Goal: Obtain resource: Download file/media

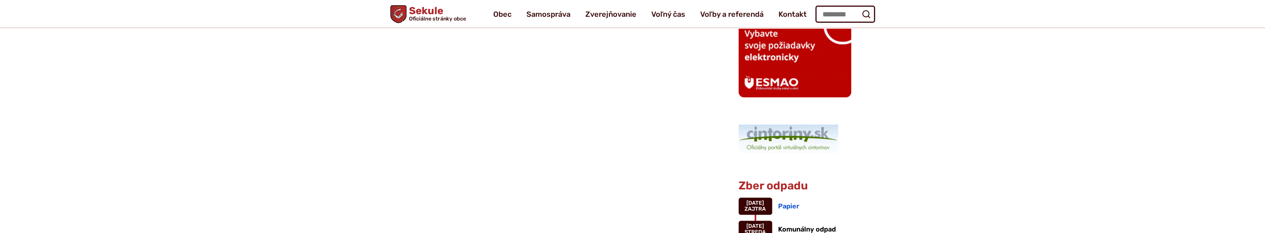
scroll to position [522, 0]
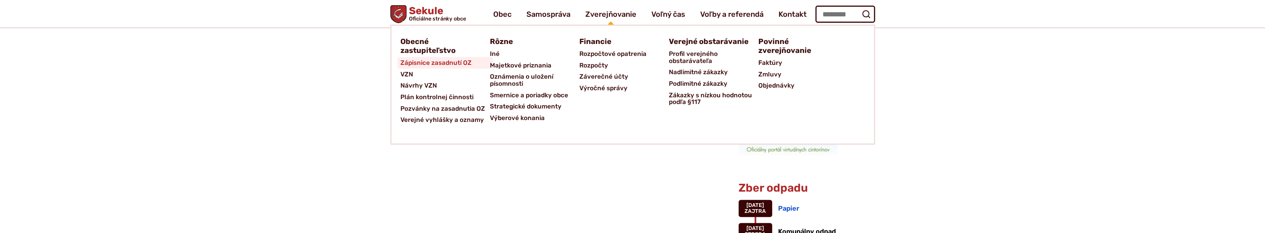
click at [451, 62] on span "Zápisnice zasadnutí OZ" at bounding box center [435, 63] width 71 height 12
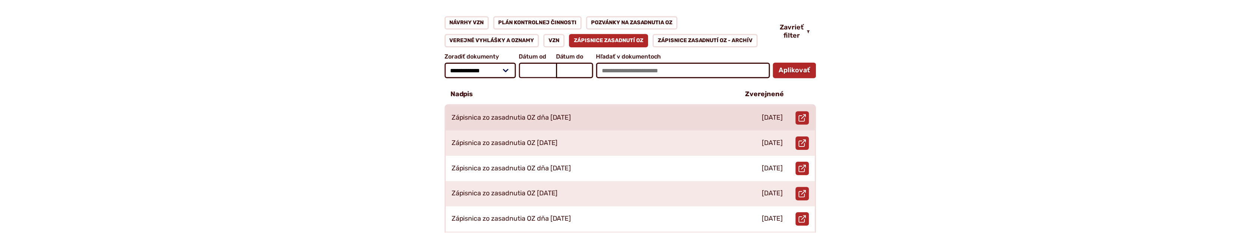
scroll to position [174, 0]
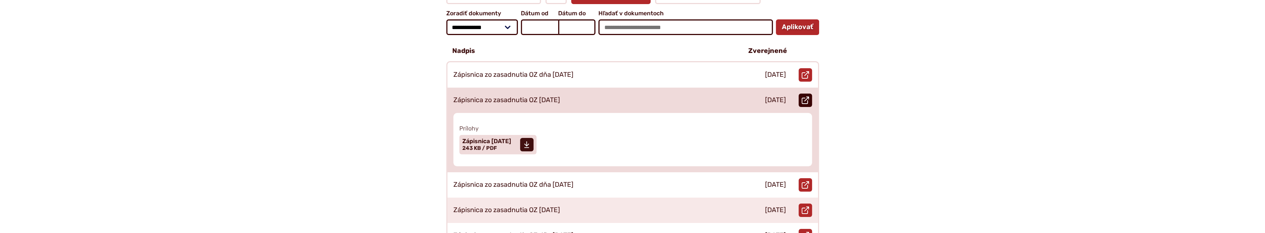
click at [803, 97] on icon at bounding box center [805, 100] width 7 height 7
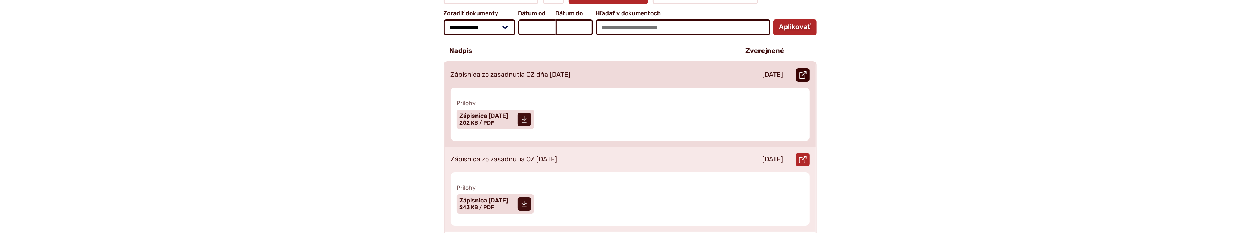
click at [800, 71] on icon at bounding box center [802, 74] width 7 height 7
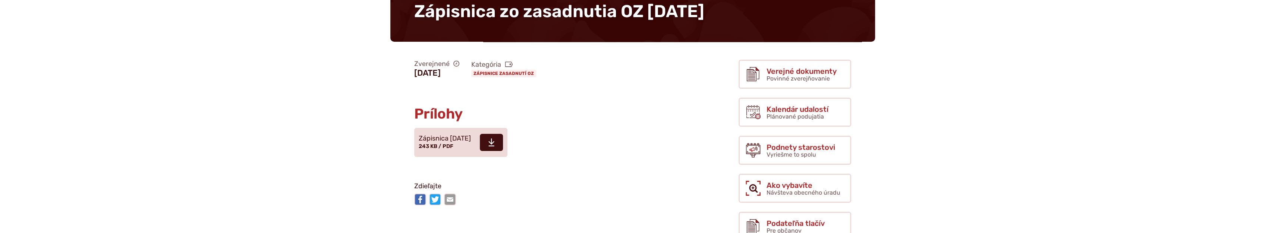
scroll to position [116, 0]
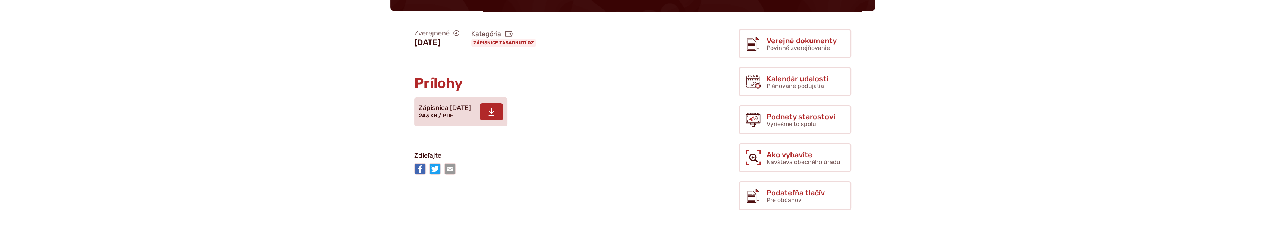
click at [494, 115] on use at bounding box center [491, 112] width 6 height 8
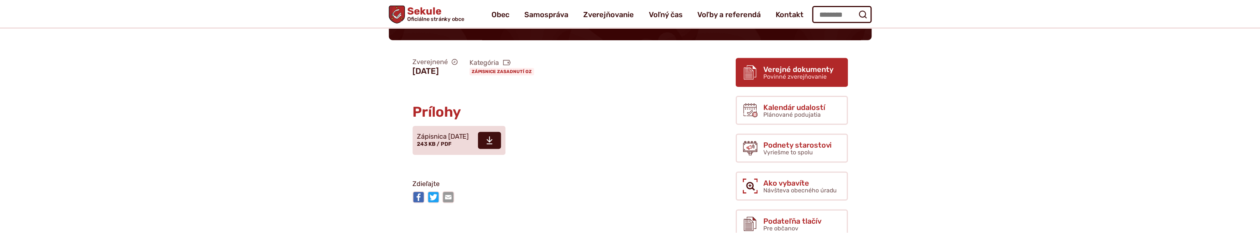
scroll to position [58, 0]
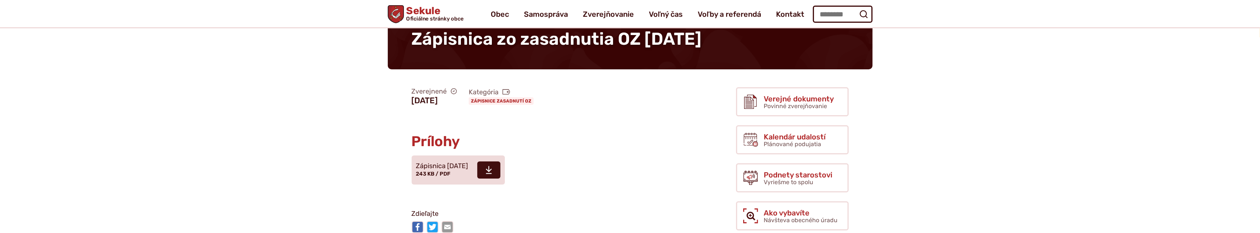
drag, startPoint x: 587, startPoint y: 95, endPoint x: 579, endPoint y: 92, distance: 7.6
click at [585, 94] on div "Zverejnené [DATE] Kategória Zápisnice zasadnutí OZ" at bounding box center [544, 96] width 277 height 24
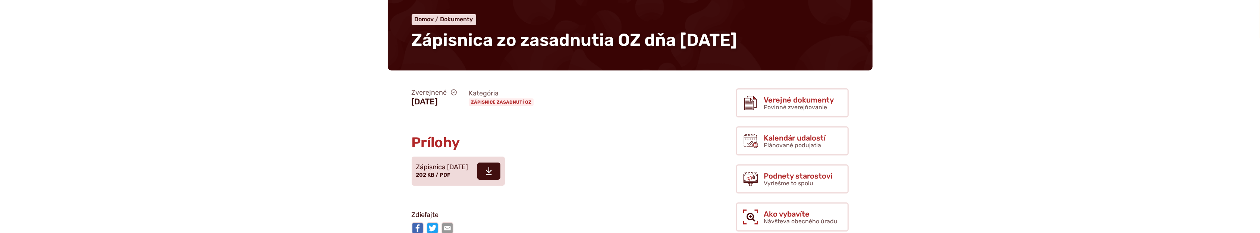
scroll to position [58, 0]
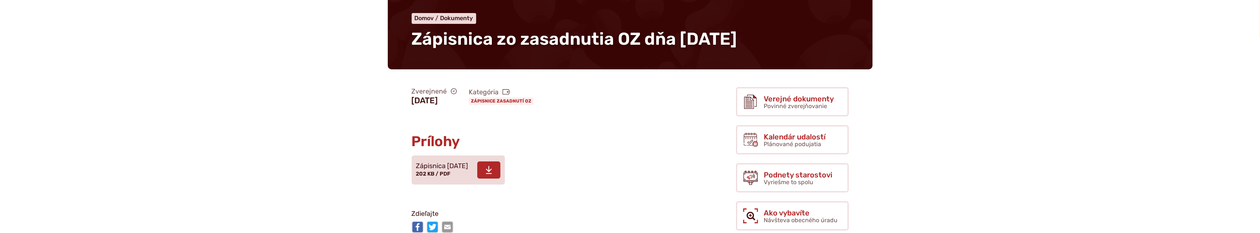
click at [500, 170] on span at bounding box center [488, 169] width 23 height 17
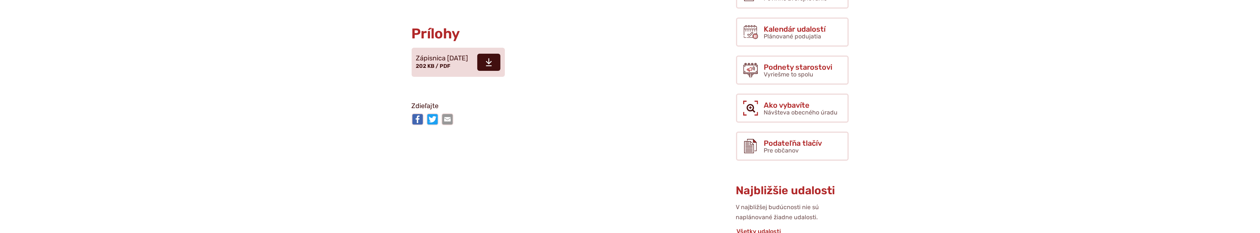
scroll to position [0, 0]
